Goal: Information Seeking & Learning: Learn about a topic

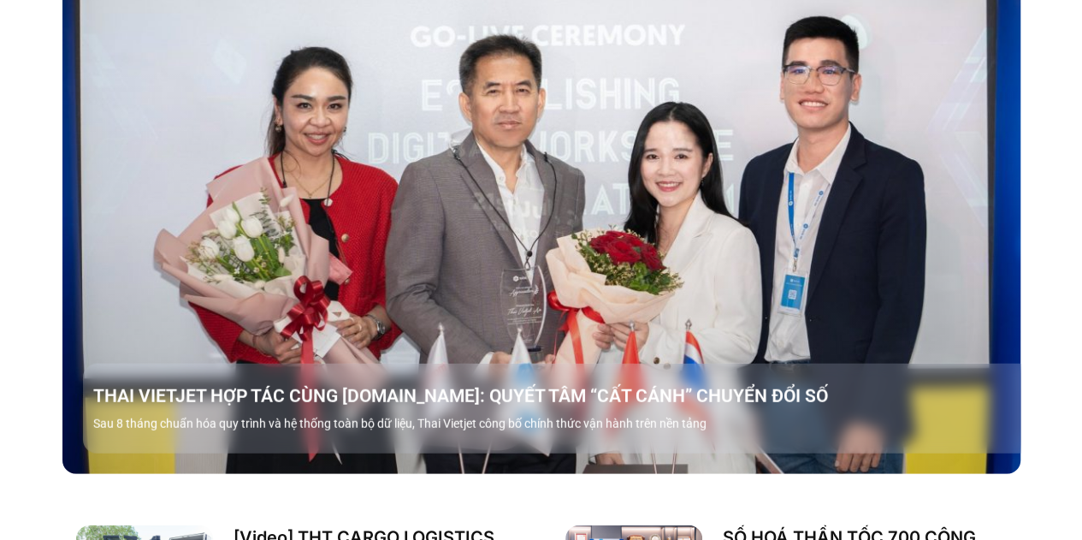
scroll to position [1624, 0]
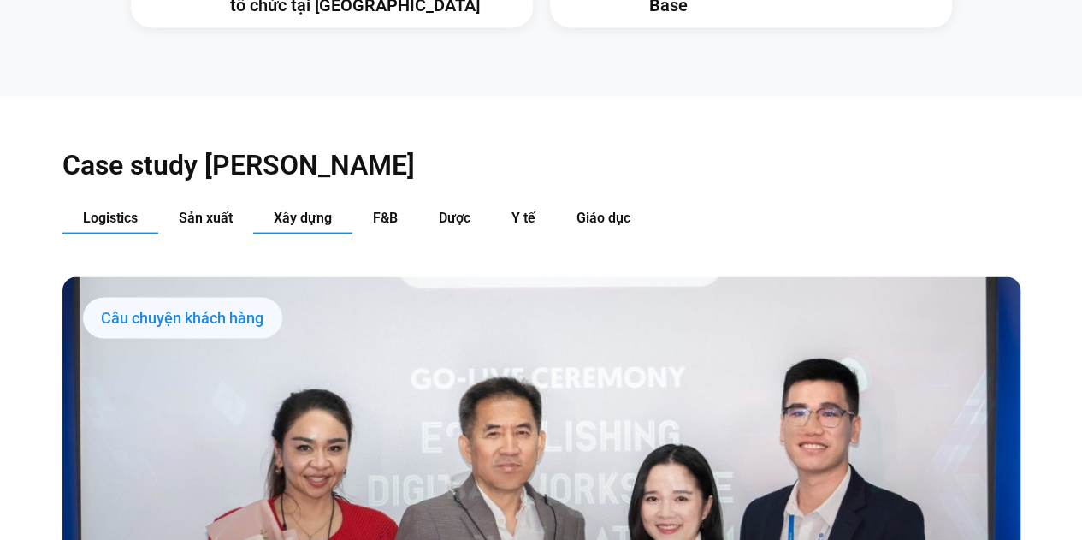
click at [275, 209] on span "Xây dựng" at bounding box center [303, 217] width 58 height 16
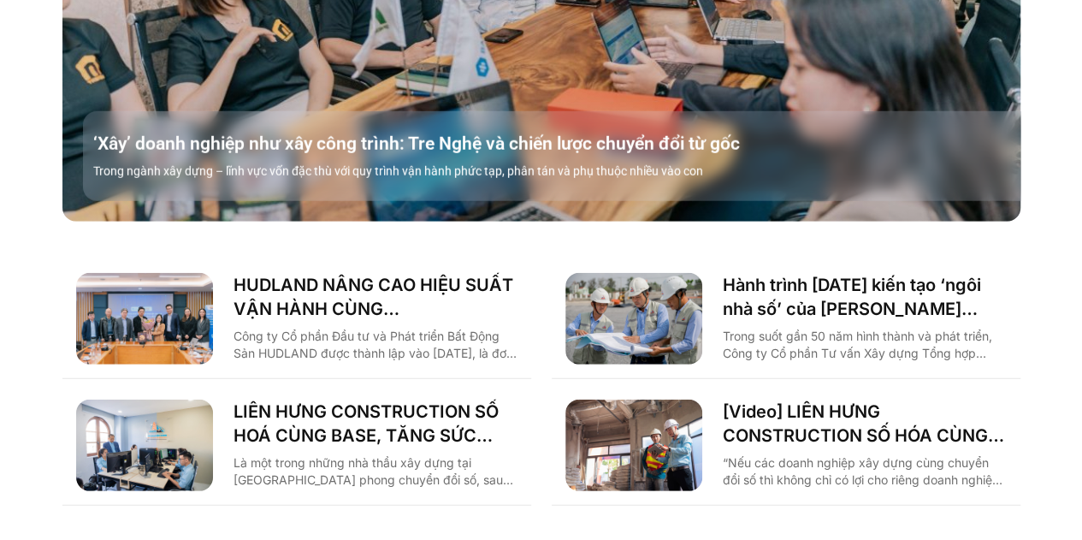
scroll to position [2222, 0]
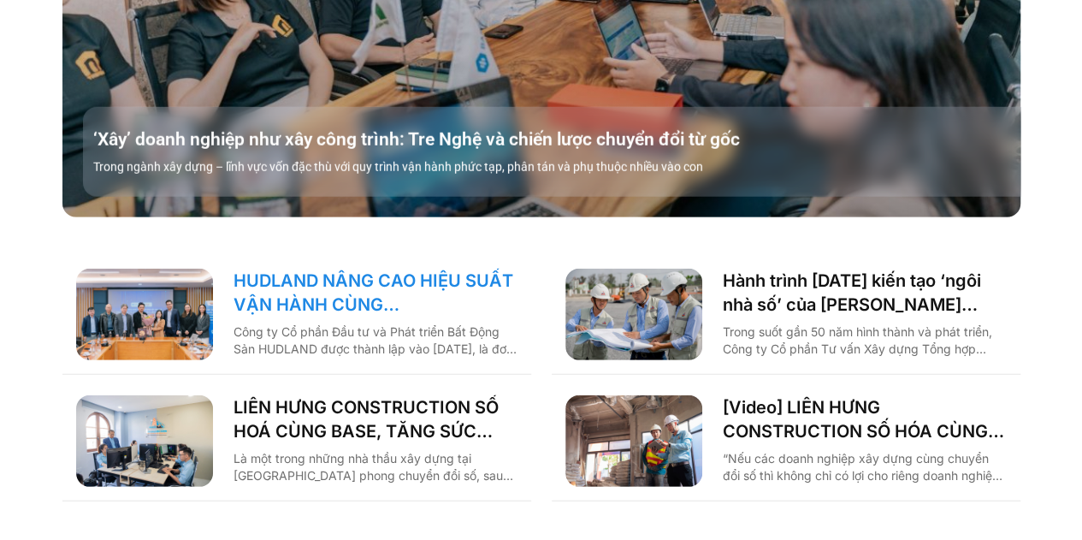
click at [316, 278] on link "HUDLAND NÂNG CAO HIỆU SUẤT VẬN HÀNH CÙNG [DOMAIN_NAME]" at bounding box center [375, 292] width 284 height 48
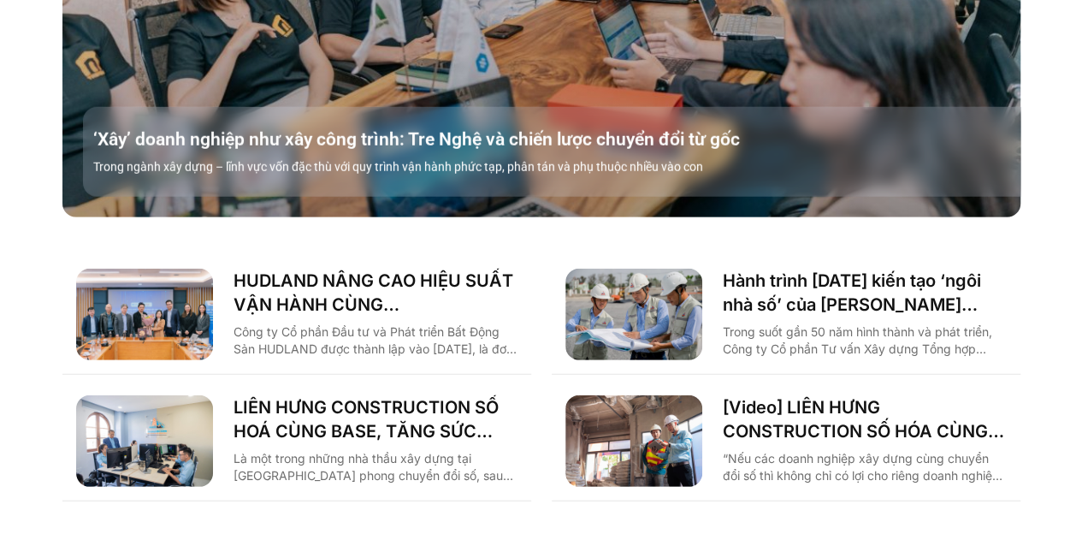
scroll to position [2215, 0]
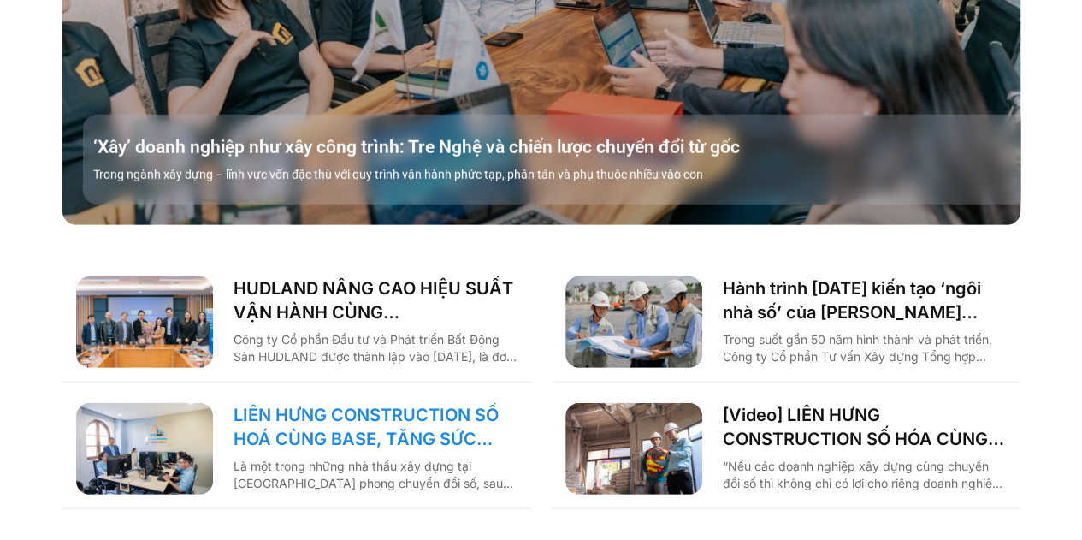
click at [320, 404] on link "LIÊN HƯNG CONSTRUCTION SỐ HOÁ CÙNG BASE, TĂNG SỨC MẠNH NỘI TẠI KHAI PHÁ THỊ TRƯ…" at bounding box center [375, 427] width 284 height 48
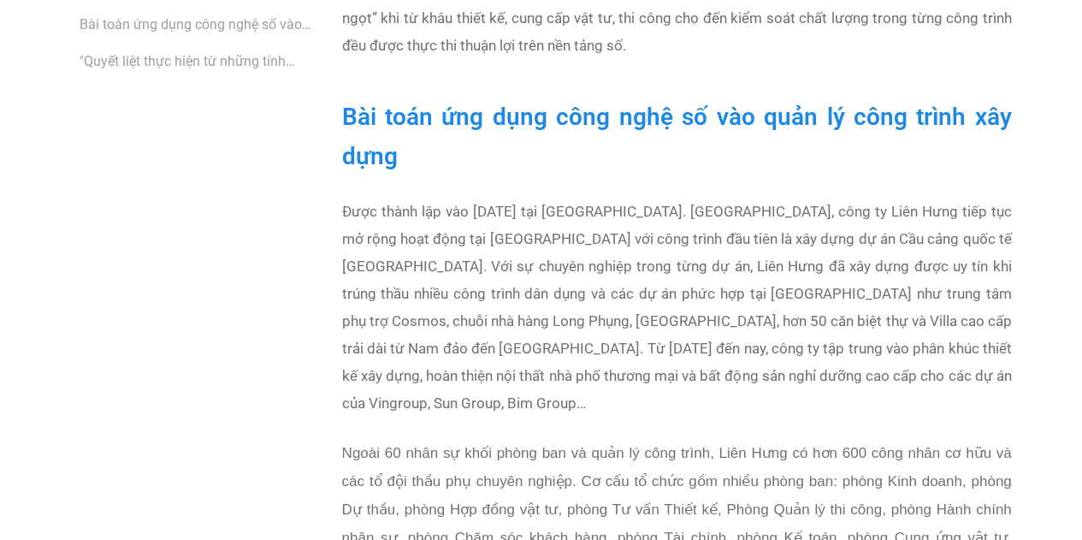
scroll to position [1368, 0]
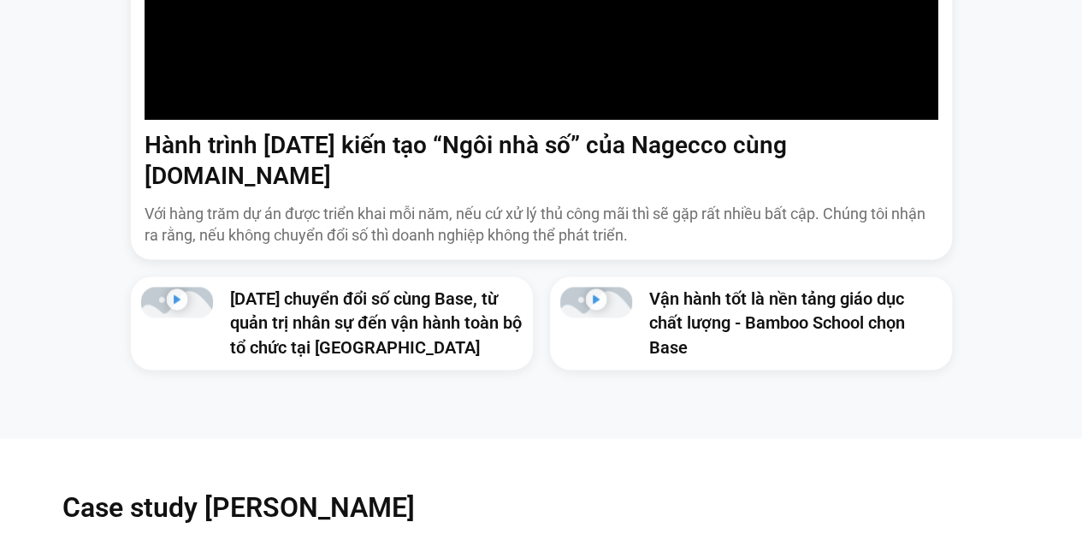
scroll to position [1796, 0]
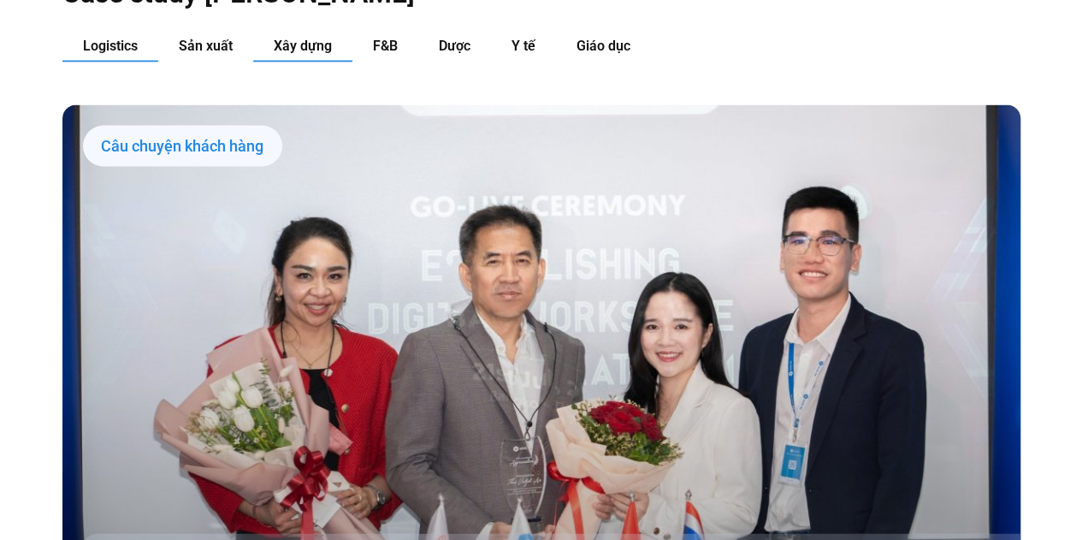
click at [294, 38] on span "Xây dựng" at bounding box center [303, 46] width 58 height 16
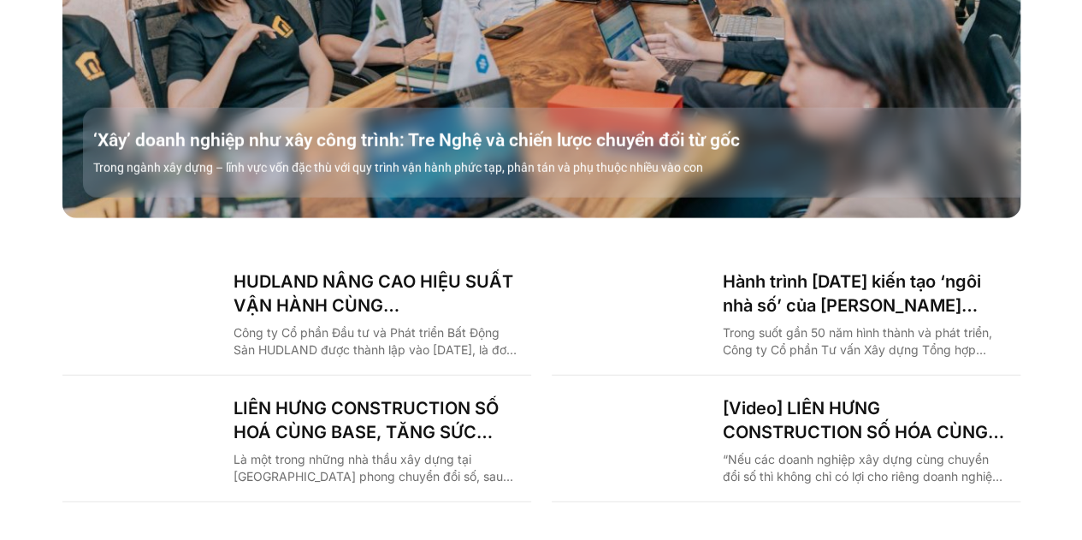
scroll to position [2223, 0]
